Goal: Contribute content: Contribute content

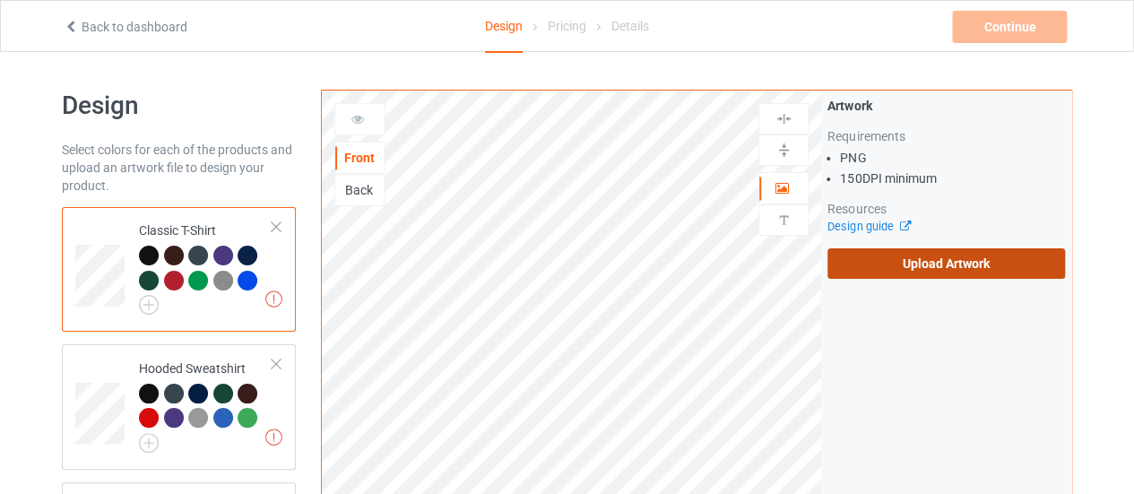
click at [854, 271] on label "Upload Artwork" at bounding box center [945, 263] width 237 height 30
click at [0, 0] on input "Upload Artwork" at bounding box center [0, 0] width 0 height 0
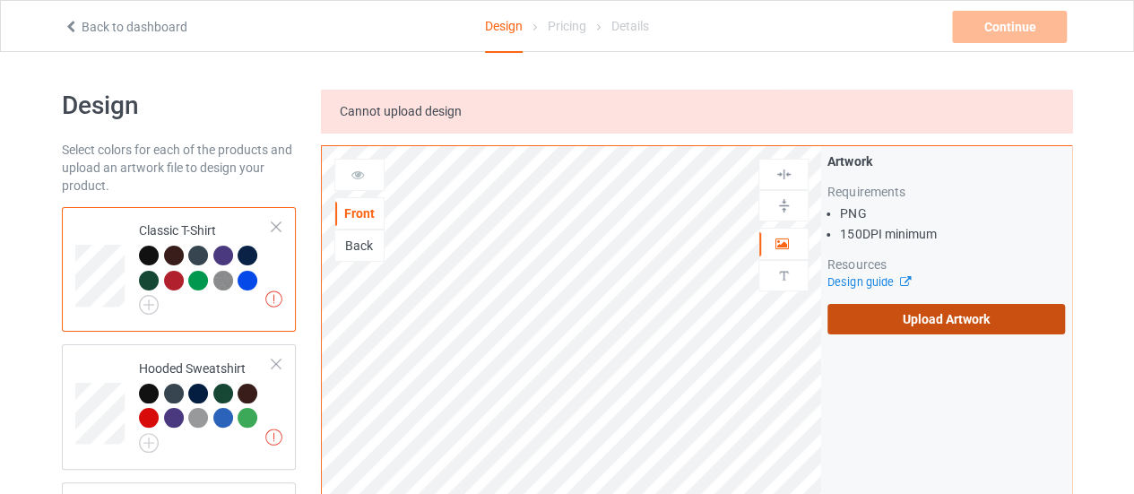
click at [970, 321] on label "Upload Artwork" at bounding box center [945, 319] width 237 height 30
click at [0, 0] on input "Upload Artwork" at bounding box center [0, 0] width 0 height 0
click at [865, 315] on label "Upload Artwork" at bounding box center [945, 319] width 237 height 30
click at [0, 0] on input "Upload Artwork" at bounding box center [0, 0] width 0 height 0
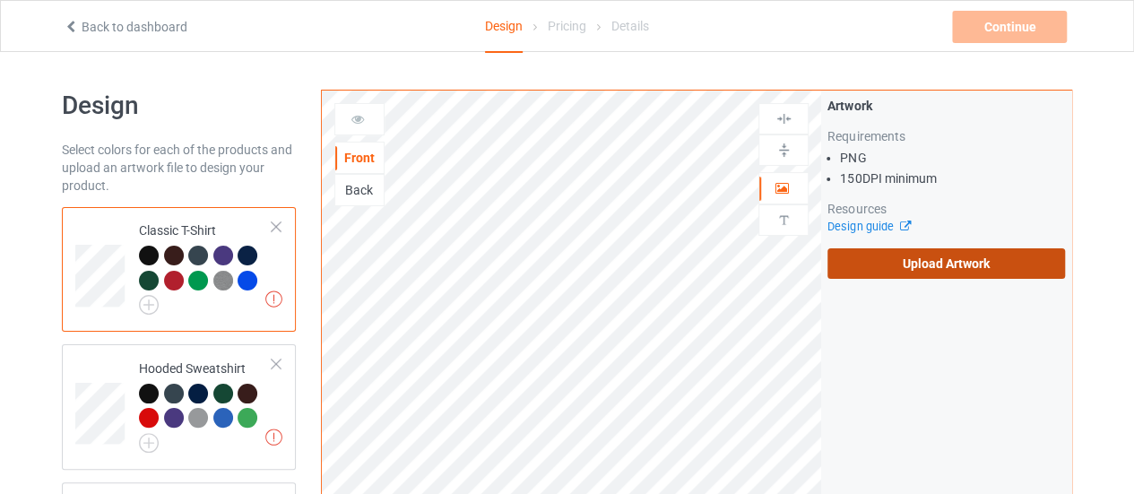
click at [855, 266] on label "Upload Artwork" at bounding box center [945, 263] width 237 height 30
click at [0, 0] on input "Upload Artwork" at bounding box center [0, 0] width 0 height 0
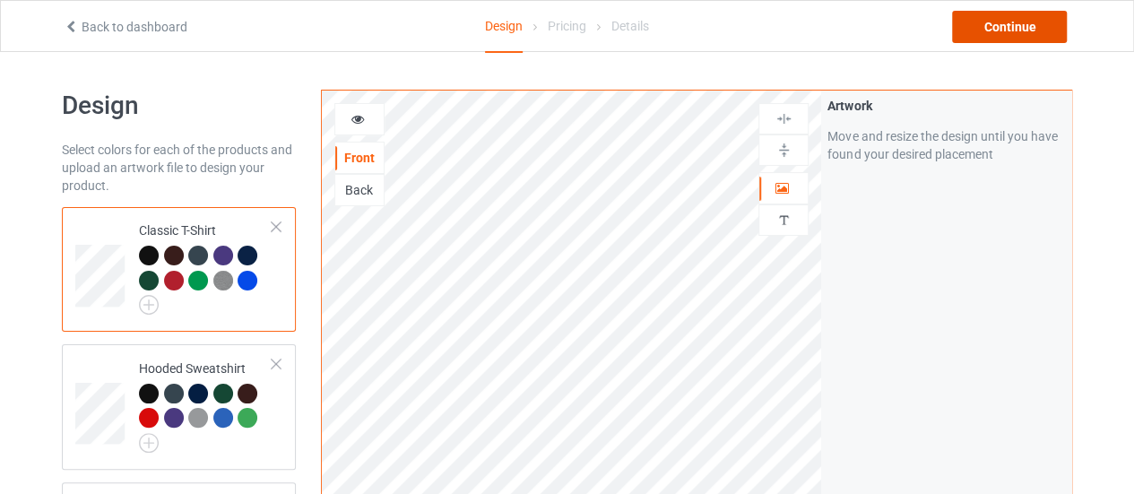
click at [983, 26] on div "Continue" at bounding box center [1009, 27] width 115 height 32
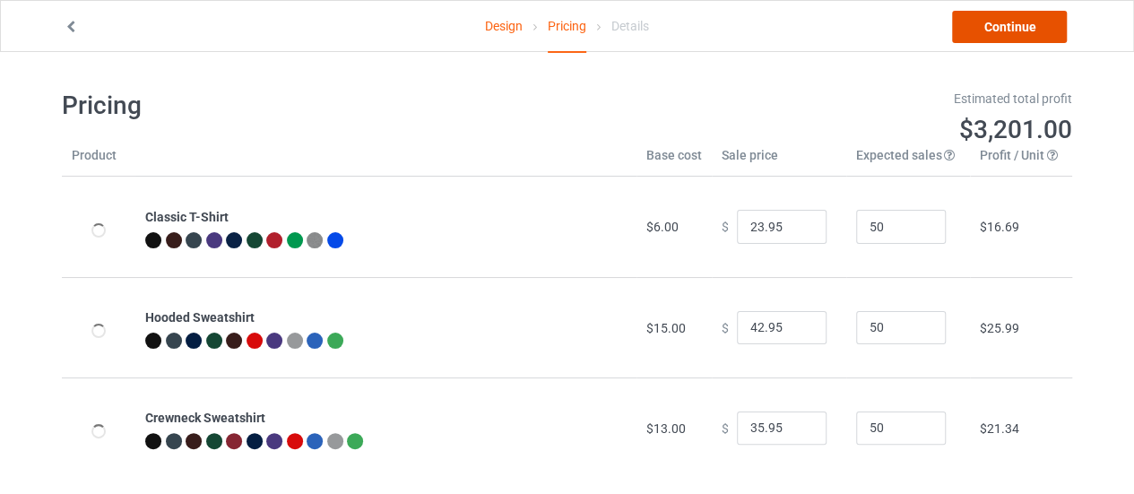
click at [983, 26] on link "Continue" at bounding box center [1009, 27] width 115 height 32
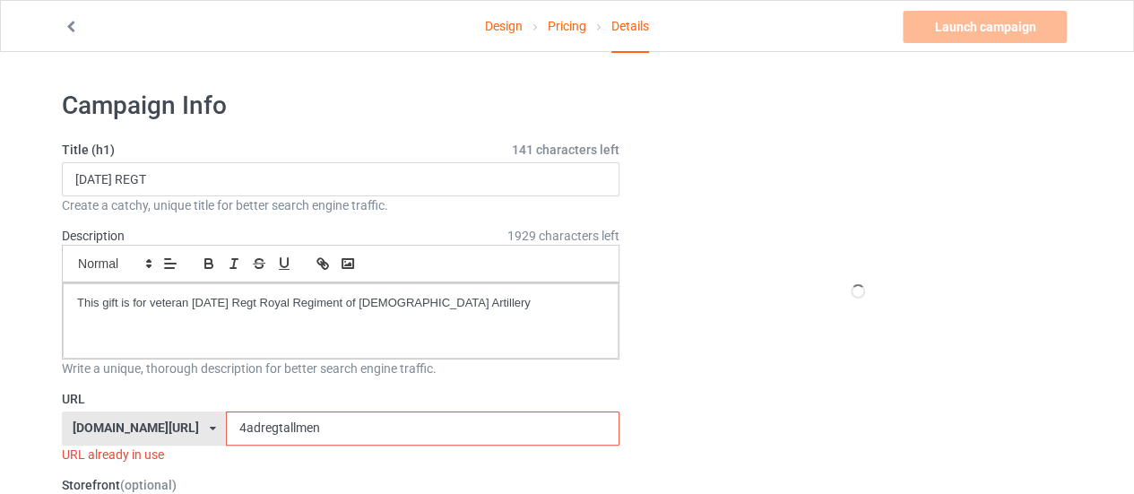
click at [310, 417] on input "4adregtallmen" at bounding box center [422, 428] width 392 height 34
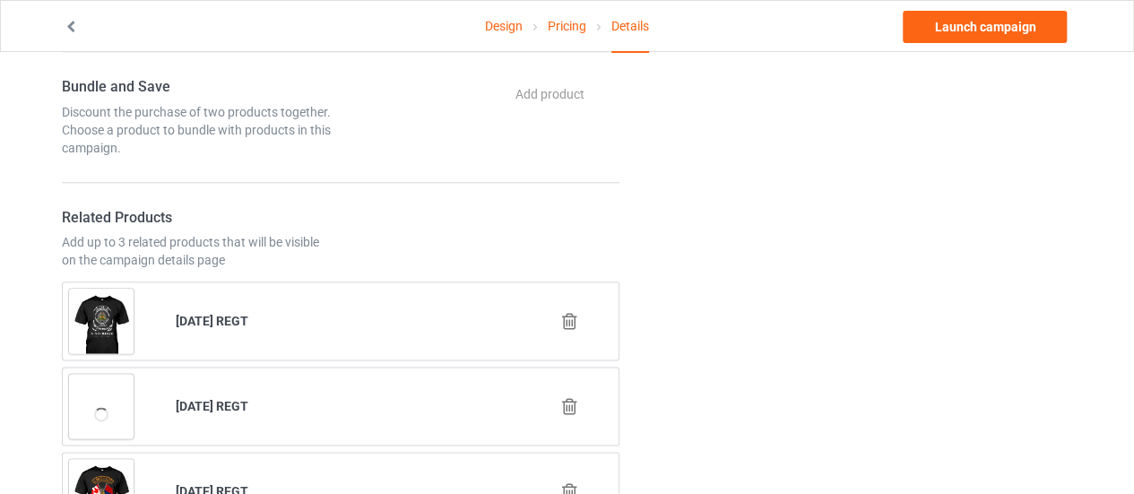
scroll to position [940, 0]
type input "4adregtchoose"
click at [970, 30] on link "Launch campaign" at bounding box center [984, 27] width 164 height 32
